Goal: Task Accomplishment & Management: Complete application form

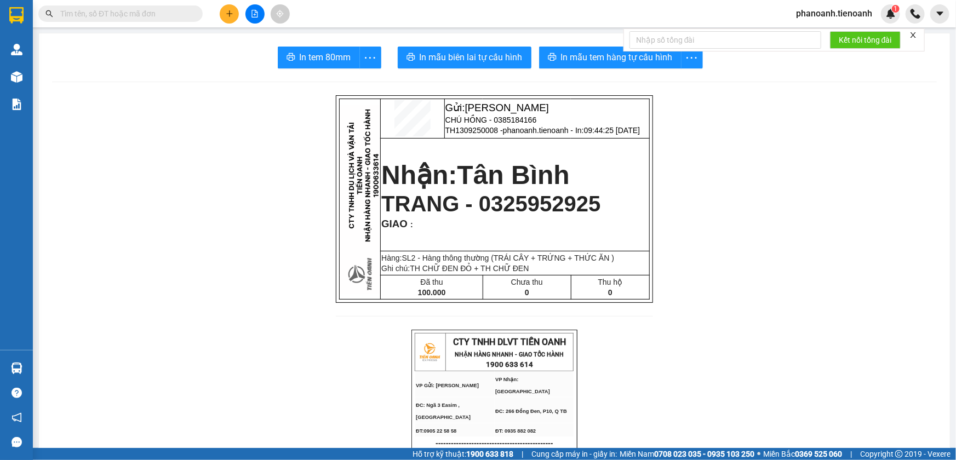
drag, startPoint x: 810, startPoint y: 19, endPoint x: 804, endPoint y: 18, distance: 6.2
click at [808, 15] on span "phanoanh.tienoanh" at bounding box center [834, 14] width 94 height 14
click at [808, 38] on span "Đăng xuất" at bounding box center [839, 34] width 71 height 12
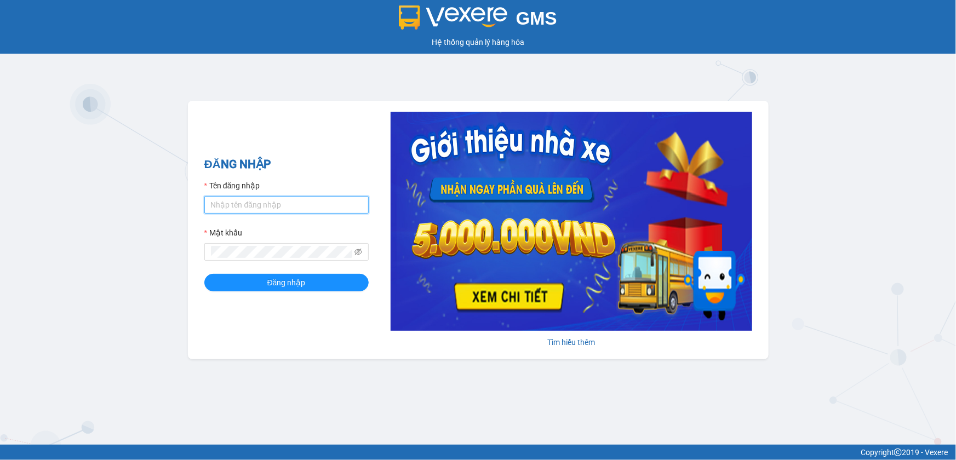
type input "phanoanh.tienoanh"
drag, startPoint x: 279, startPoint y: 211, endPoint x: 75, endPoint y: 226, distance: 204.9
click at [75, 226] on div "GMS Hệ thống quản lý hàng hóa ĐĂNG NHẬP Tên đăng nhập phanoanh.tienoanh Mật khẩ…" at bounding box center [478, 222] width 956 height 445
type input "phamthao.tienoanh"
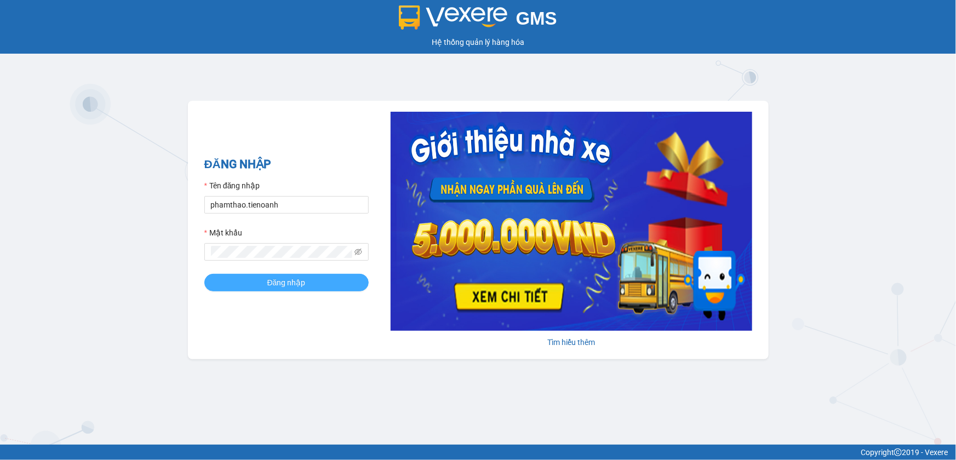
click at [285, 285] on span "Đăng nhập" at bounding box center [286, 283] width 38 height 12
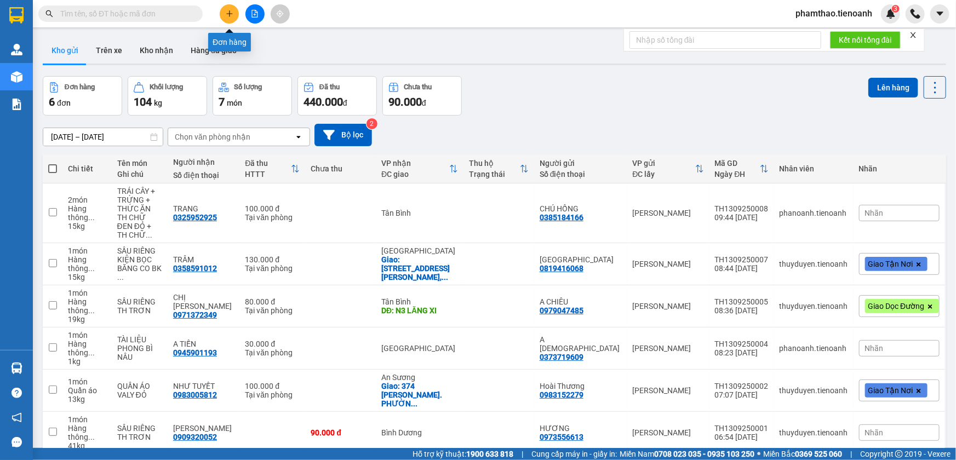
click at [230, 14] on icon "plus" at bounding box center [230, 14] width 8 height 8
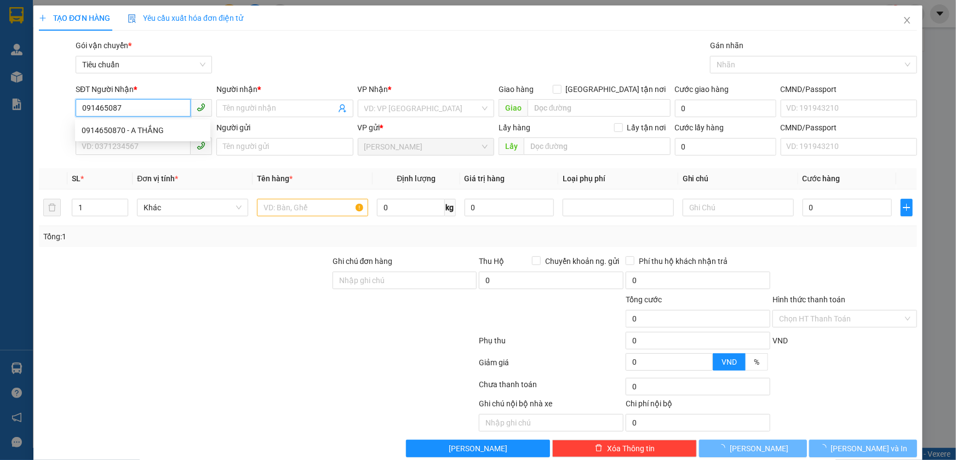
type input "0914650870"
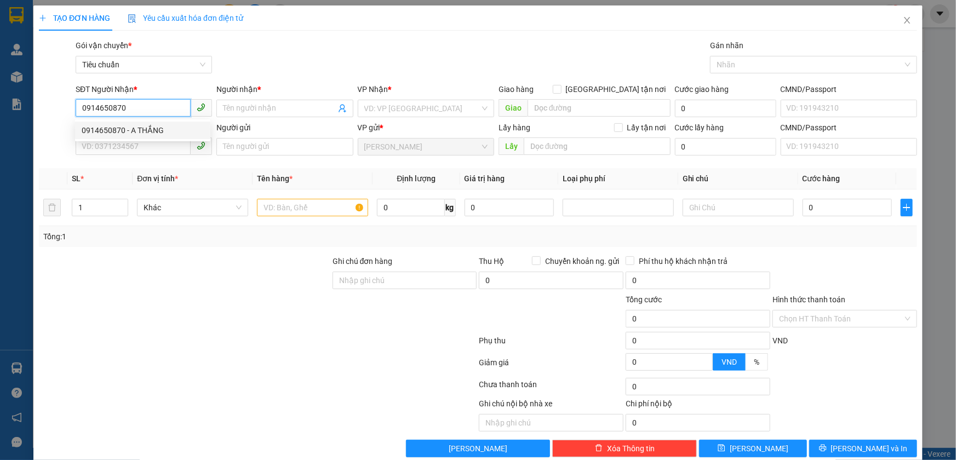
click at [134, 128] on div "0914650870 - A THẮNG" at bounding box center [143, 130] width 122 height 12
type input "A THẮNG"
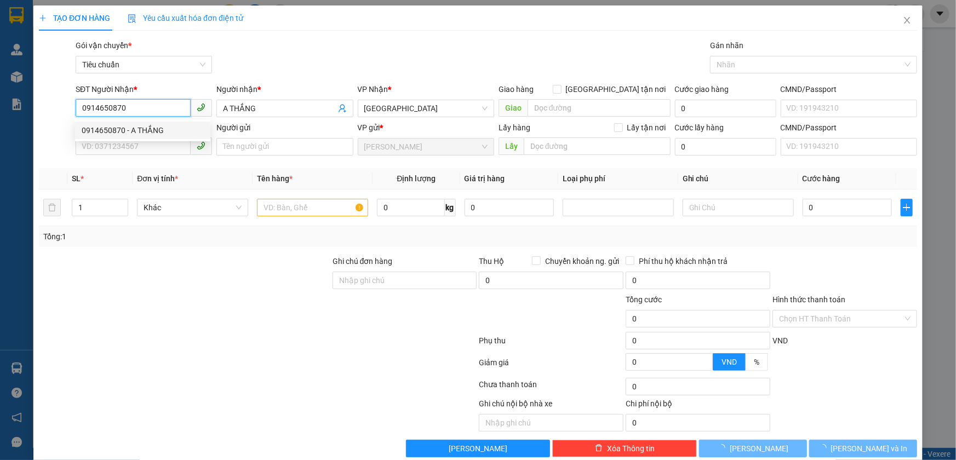
type input "110.000"
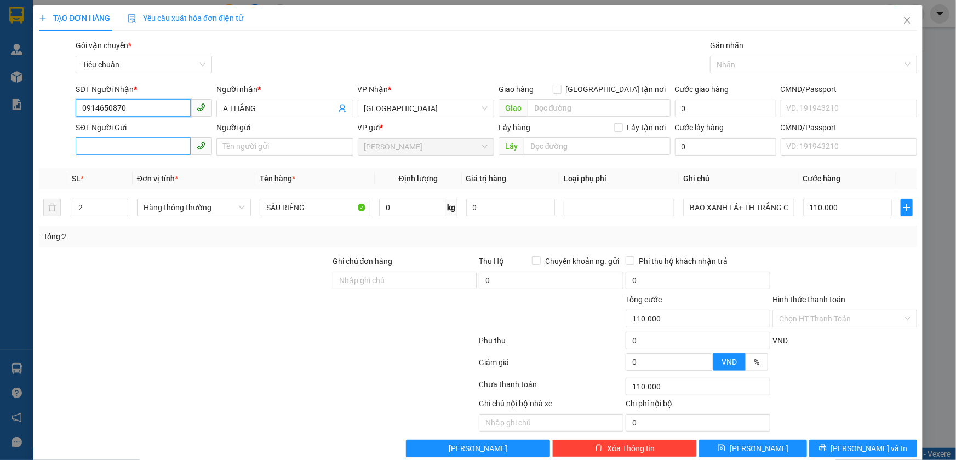
type input "0914650870"
click at [173, 143] on input "SĐT Người Gửi" at bounding box center [133, 147] width 115 height 18
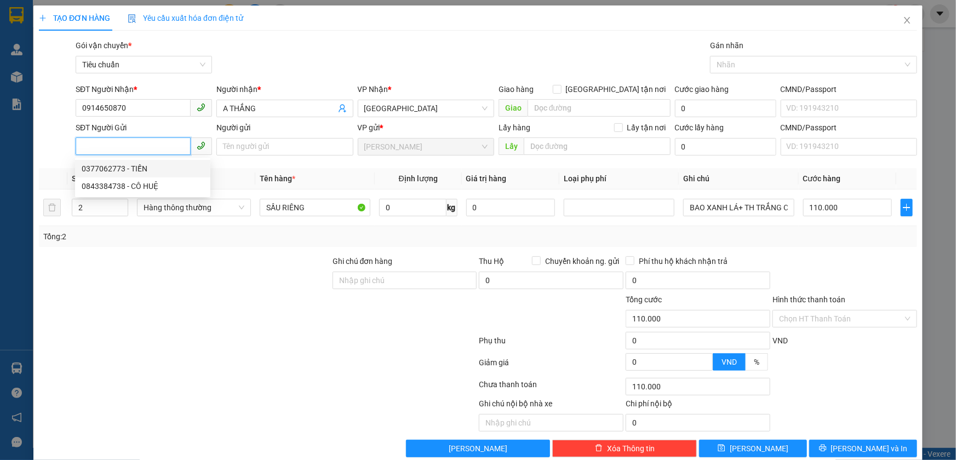
click at [136, 168] on div "0377062773 - TIẾN" at bounding box center [143, 169] width 122 height 12
type input "0377062773"
type input "TIẾN"
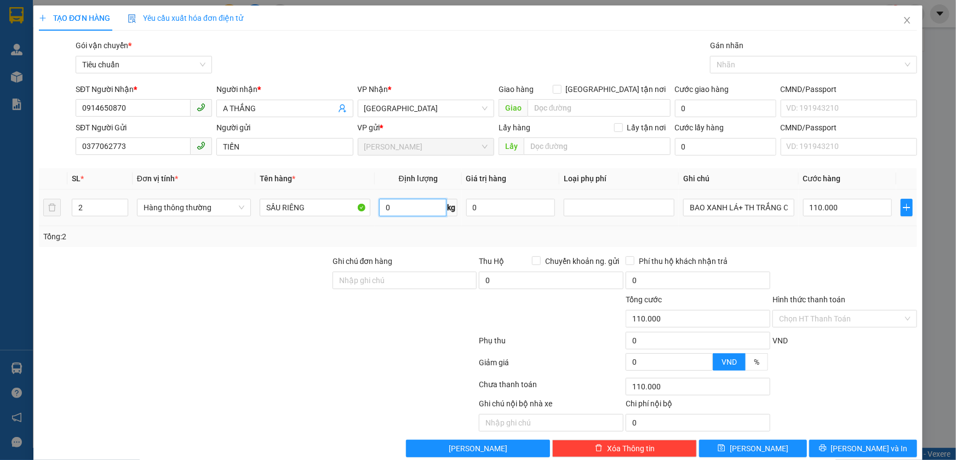
click at [389, 208] on input "0" at bounding box center [412, 208] width 67 height 18
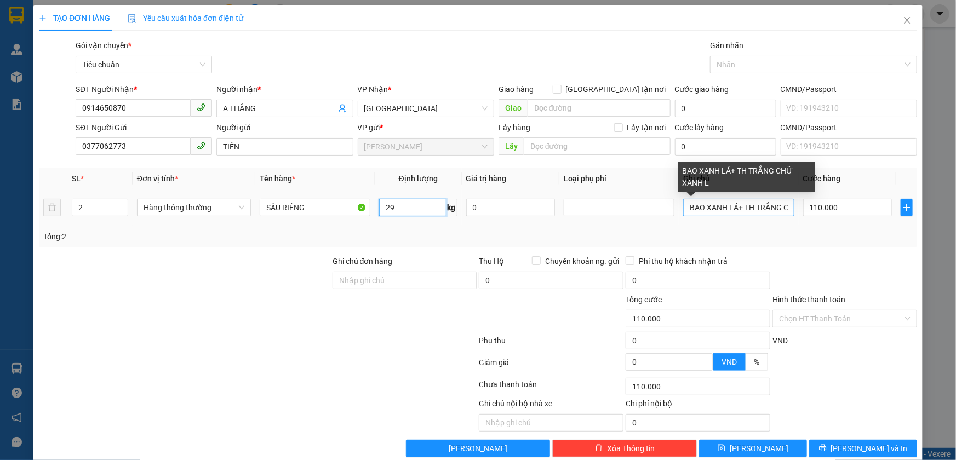
type input "29"
type input "65.000"
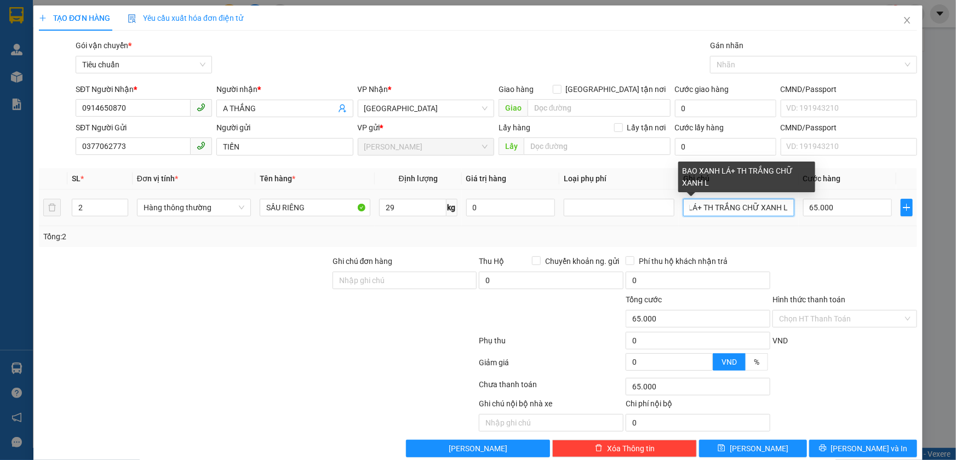
drag, startPoint x: 684, startPoint y: 208, endPoint x: 785, endPoint y: 208, distance: 101.4
click at [785, 208] on input "BAO XANH LÁ+ TH TRẮNG CHỮ XANH L" at bounding box center [738, 208] width 111 height 18
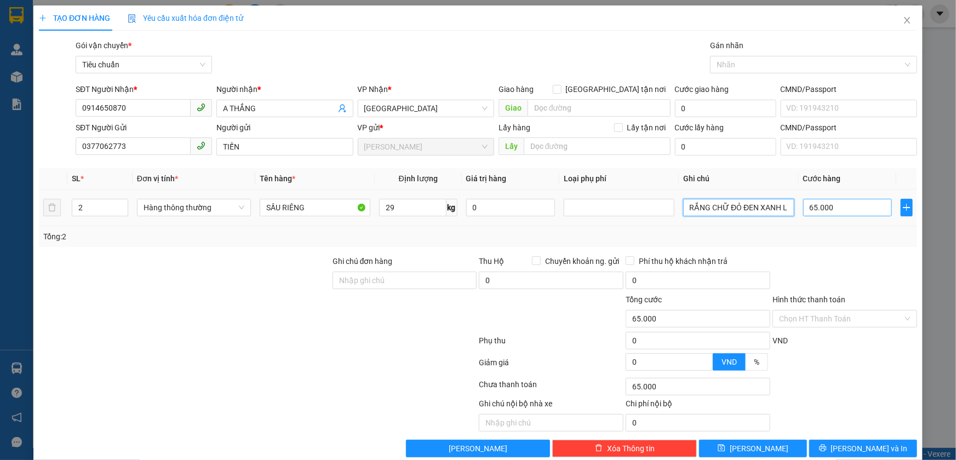
type input "BAO VÀNG TRẮNG CHỮ ĐỎ ĐEN XANH L"
click at [831, 209] on input "65.000" at bounding box center [847, 208] width 89 height 18
type input "1"
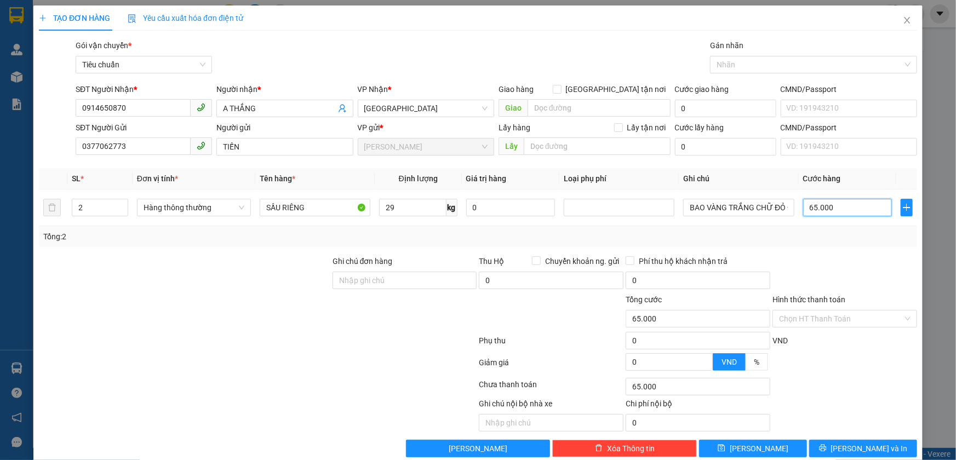
type input "1"
type input "13"
type input "130"
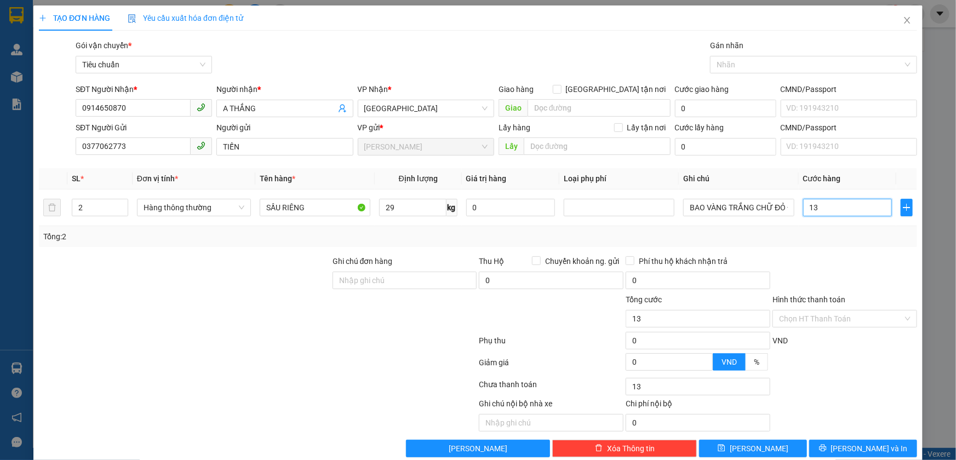
type input "130"
type input "130.000"
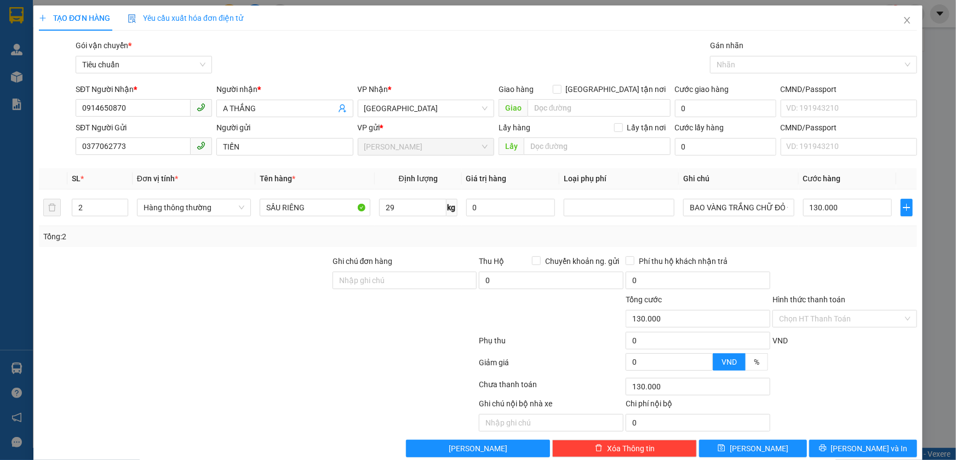
click at [854, 256] on div at bounding box center [844, 274] width 147 height 38
click at [829, 447] on button "Lưu và In" at bounding box center [863, 449] width 108 height 18
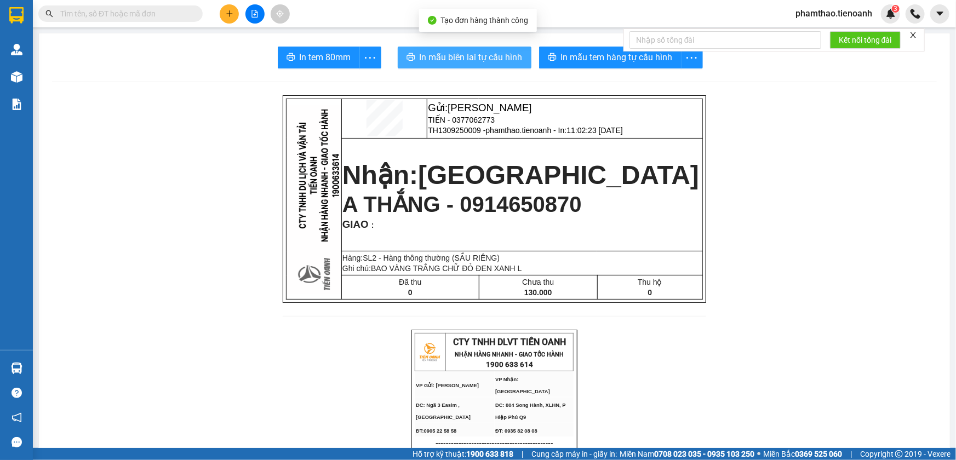
click at [489, 60] on span "In mẫu biên lai tự cấu hình" at bounding box center [471, 57] width 103 height 14
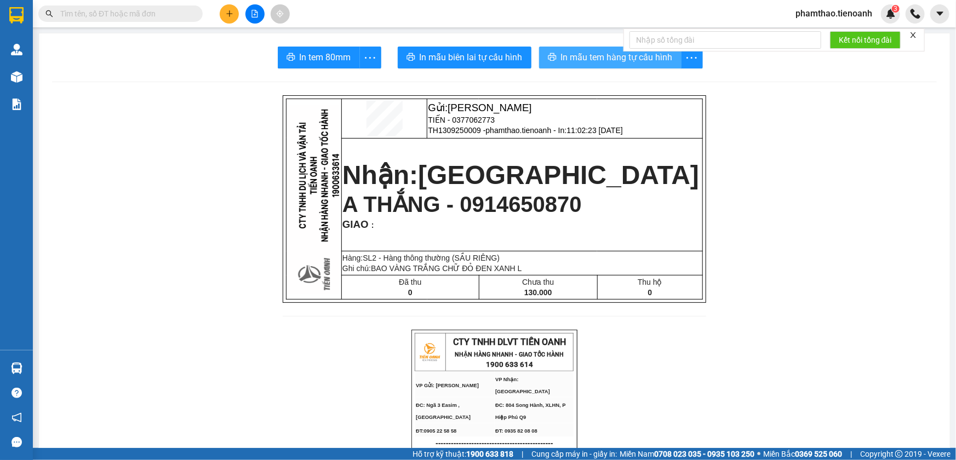
click at [600, 59] on span "In mẫu tem hàng tự cấu hình" at bounding box center [617, 57] width 112 height 14
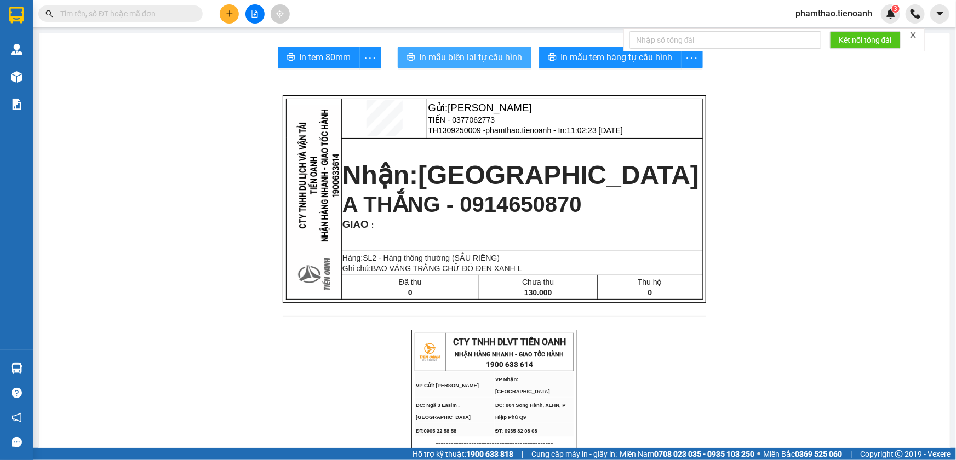
click at [463, 60] on span "In mẫu biên lai tự cấu hình" at bounding box center [471, 57] width 103 height 14
click at [231, 7] on button at bounding box center [229, 13] width 19 height 19
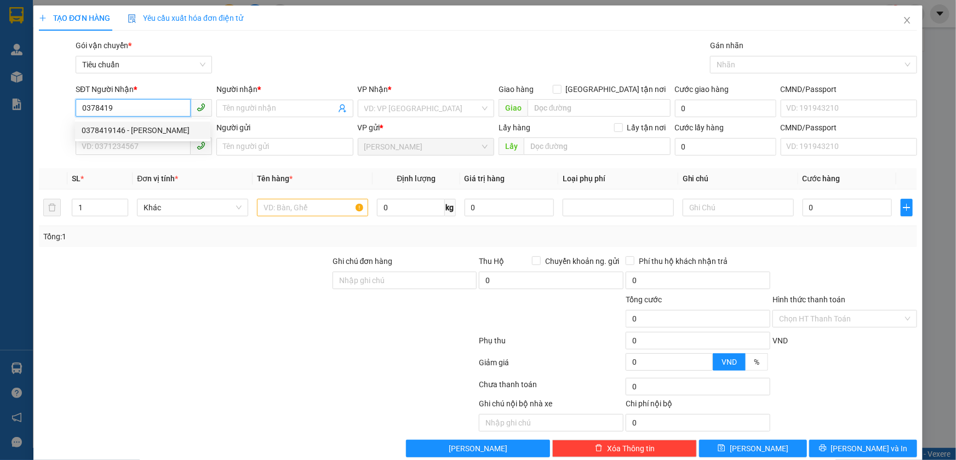
click at [153, 135] on div "0378419146 - NGỌC ANH" at bounding box center [143, 130] width 122 height 12
type input "0378419146"
type input "NGỌC ANH"
type input "241156309"
type input "50.000"
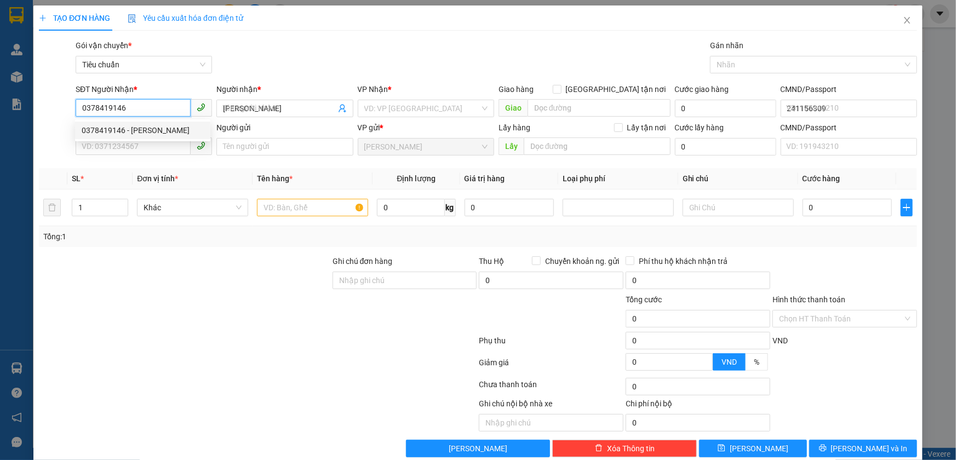
type input "50.000"
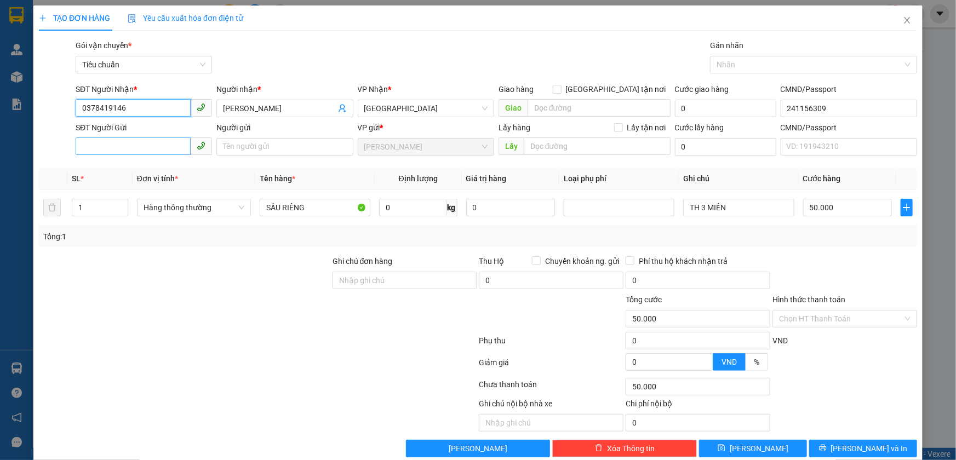
type input "0378419146"
click at [147, 149] on input "SĐT Người Gửi" at bounding box center [133, 147] width 115 height 18
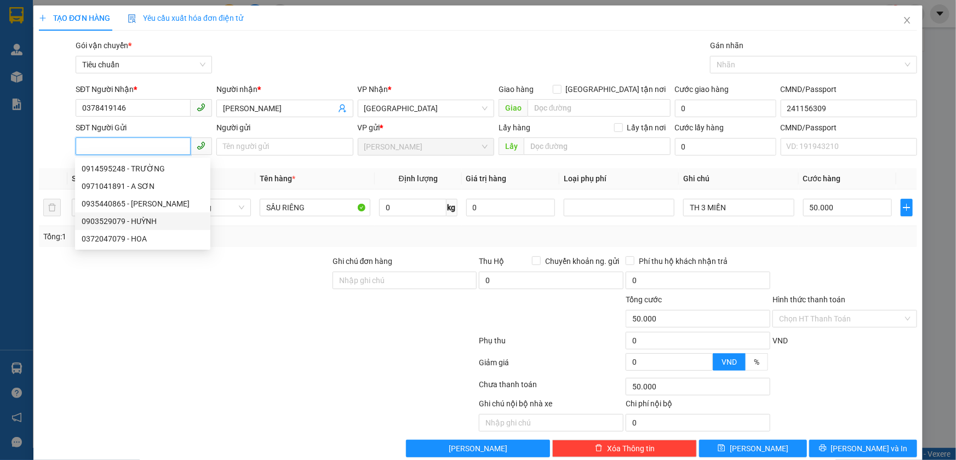
click at [145, 218] on div "0903529079 - HUỲNH" at bounding box center [143, 221] width 122 height 12
type input "0903529079"
type input "HUỲNH"
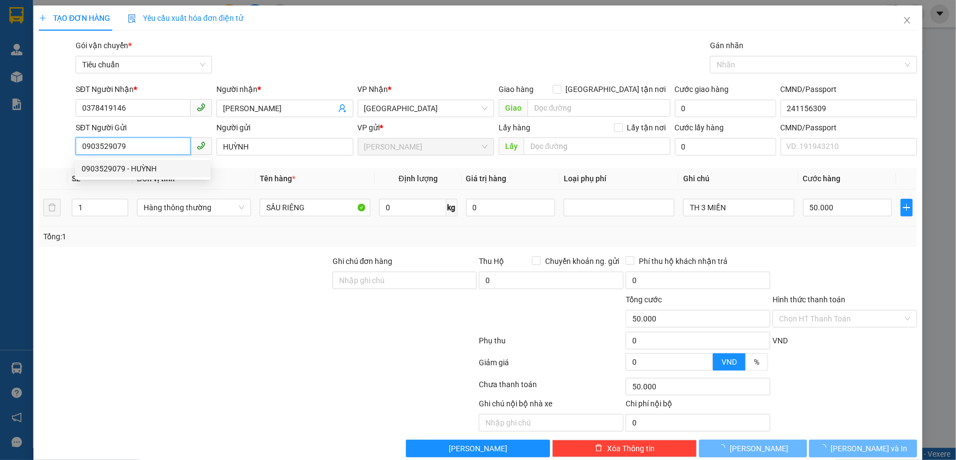
type input "40.000"
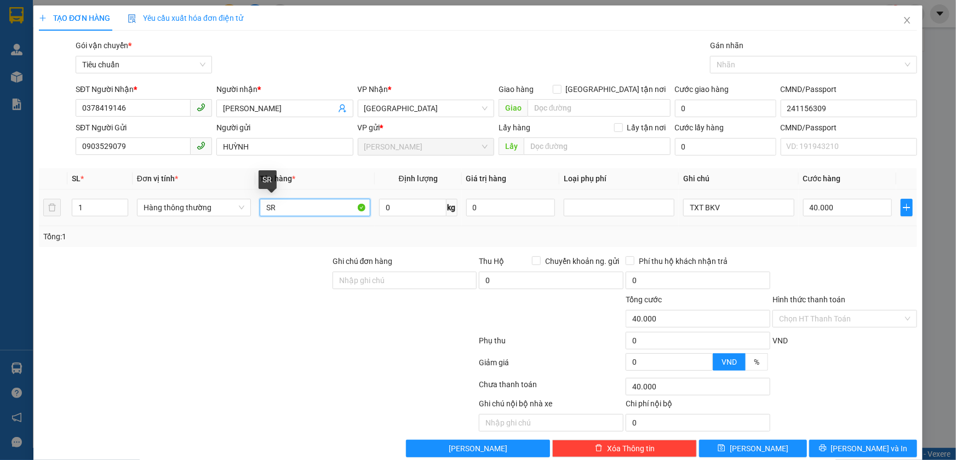
click at [283, 207] on input "SR" at bounding box center [315, 208] width 111 height 18
type input "S"
type input "SẦU RIÊNG"
click at [384, 204] on input "0" at bounding box center [412, 208] width 67 height 18
type input "18"
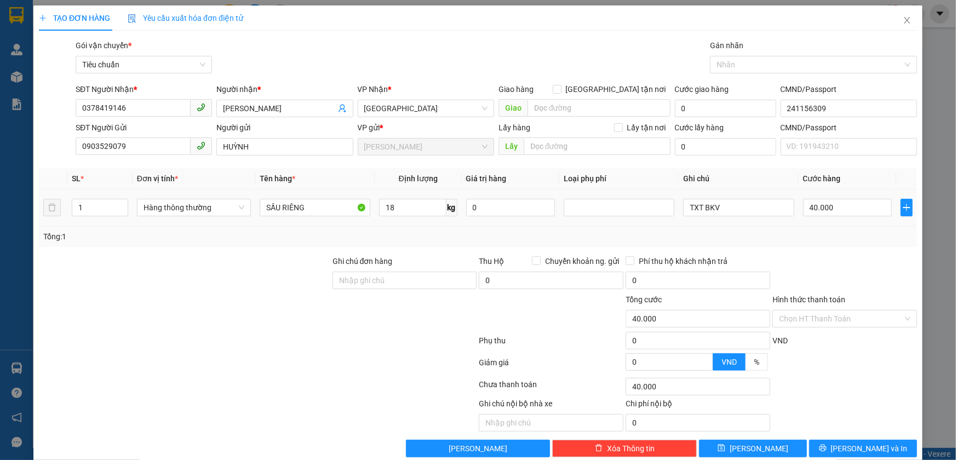
click at [416, 222] on td "18 kg" at bounding box center [418, 208] width 87 height 37
type input "55.000"
click at [717, 205] on input "TXT BKV" at bounding box center [738, 208] width 111 height 18
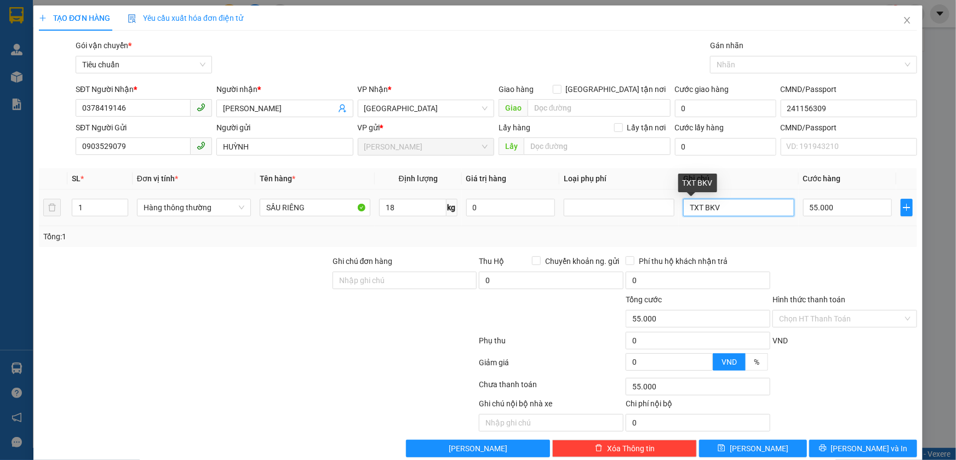
click at [699, 209] on input "TXT BKV" at bounding box center [738, 208] width 111 height 18
click at [697, 208] on input "TXT BKV" at bounding box center [738, 208] width 111 height 18
type input "TH BKV"
click at [826, 206] on input "55.000" at bounding box center [847, 208] width 89 height 18
type input "6"
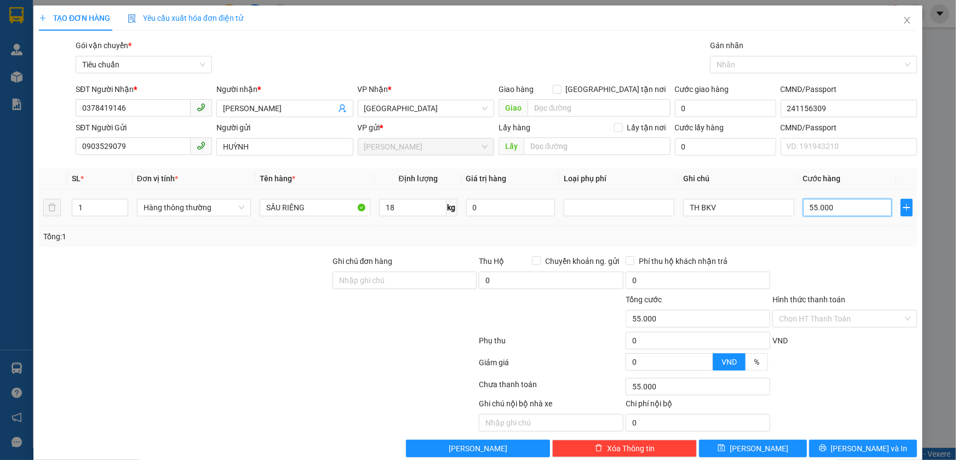
type input "6"
type input "60"
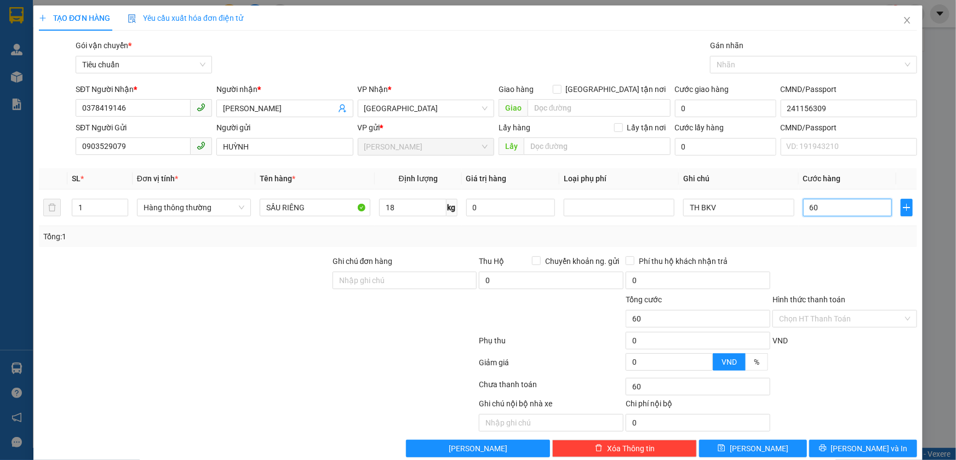
type input "60"
type input "60.000"
click at [838, 238] on div "Tổng: 1" at bounding box center [477, 237] width 869 height 12
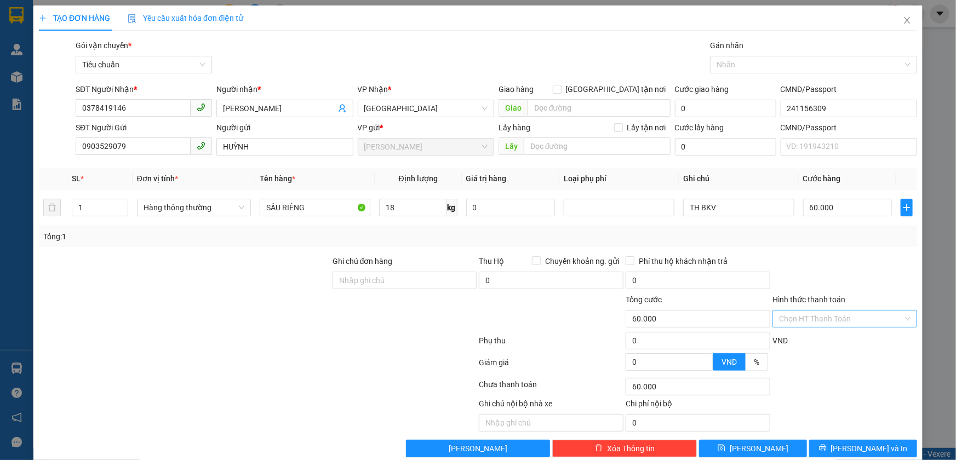
click at [815, 319] on input "Hình thức thanh toán" at bounding box center [841, 319] width 124 height 16
click at [799, 337] on div "Tại văn phòng" at bounding box center [838, 340] width 130 height 12
type input "0"
click at [827, 445] on icon "printer" at bounding box center [823, 448] width 8 height 8
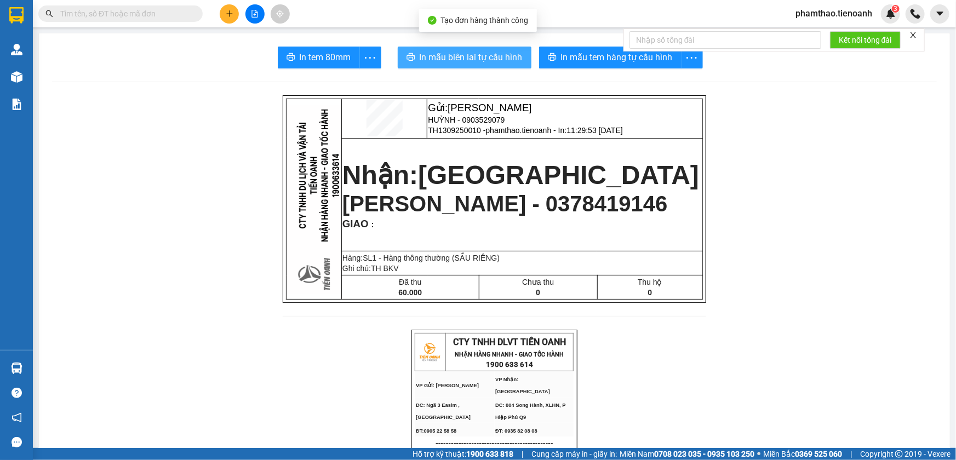
click at [509, 66] on button "In mẫu biên lai tự cấu hình" at bounding box center [465, 58] width 134 height 22
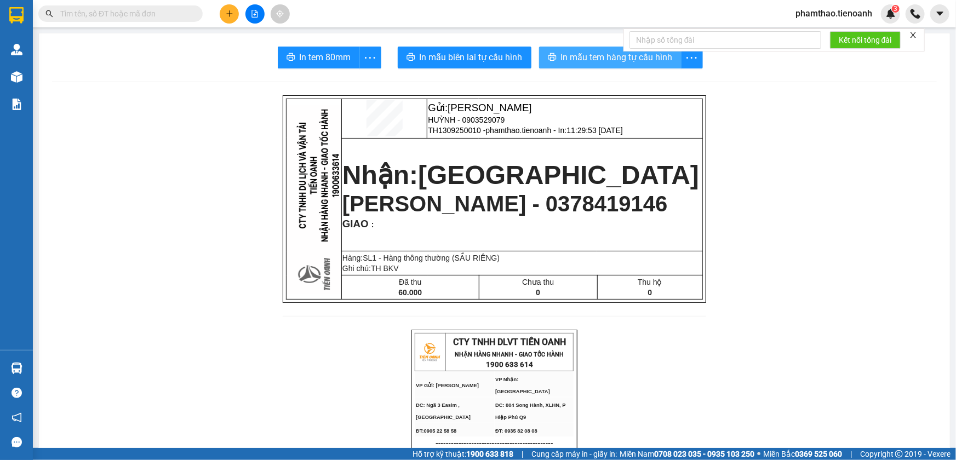
click at [576, 56] on span "In mẫu tem hàng tự cấu hình" at bounding box center [617, 57] width 112 height 14
